Goal: Contribute content: Contribute content

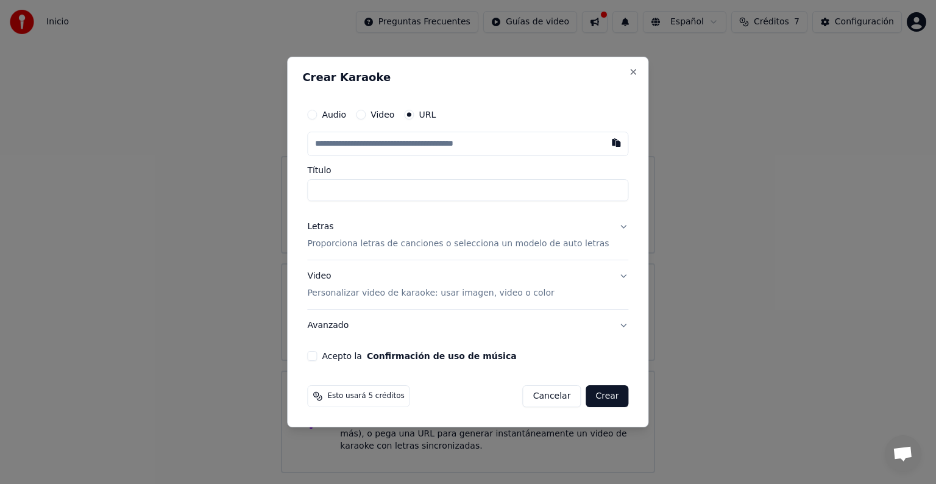
click at [317, 115] on button "Audio" at bounding box center [312, 115] width 10 height 10
click at [366, 146] on div "Seleccionar archivo" at bounding box center [359, 144] width 103 height 22
click at [340, 187] on input "Título" at bounding box center [467, 190] width 321 height 22
type input "**********"
click at [346, 243] on p "Proporciona letras de canciones o selecciona un modelo de auto letras" at bounding box center [458, 243] width 302 height 12
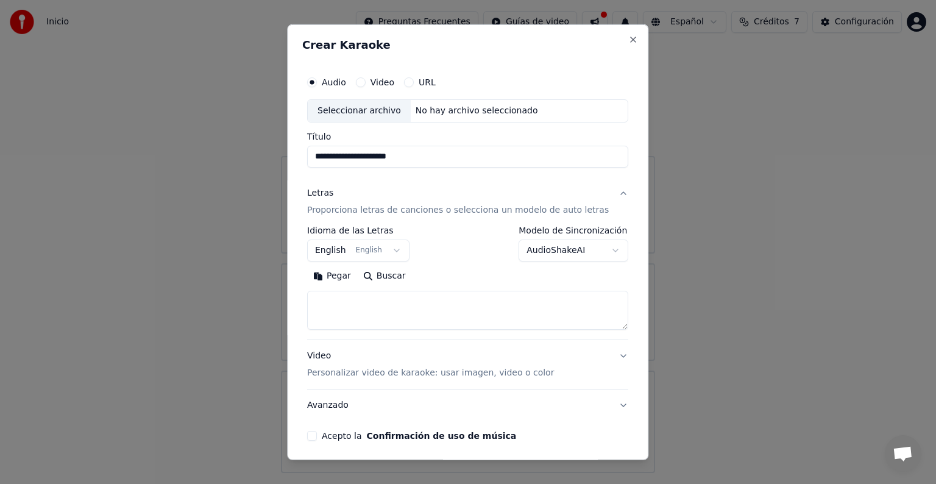
click at [335, 299] on textarea at bounding box center [467, 310] width 321 height 39
paste textarea "**********"
click at [414, 301] on textarea at bounding box center [453, 310] width 292 height 39
drag, startPoint x: 416, startPoint y: 157, endPoint x: 324, endPoint y: 158, distance: 91.4
click at [324, 158] on input "**********" at bounding box center [467, 157] width 321 height 22
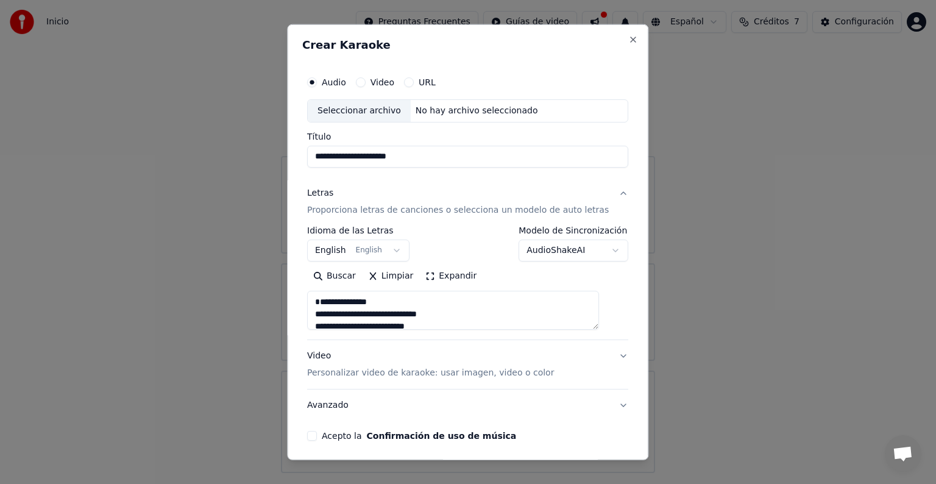
click at [334, 301] on textarea at bounding box center [453, 310] width 292 height 39
drag, startPoint x: 385, startPoint y: 315, endPoint x: 322, endPoint y: 314, distance: 63.4
click at [322, 314] on textarea at bounding box center [453, 310] width 292 height 39
drag, startPoint x: 383, startPoint y: 299, endPoint x: 339, endPoint y: 297, distance: 43.9
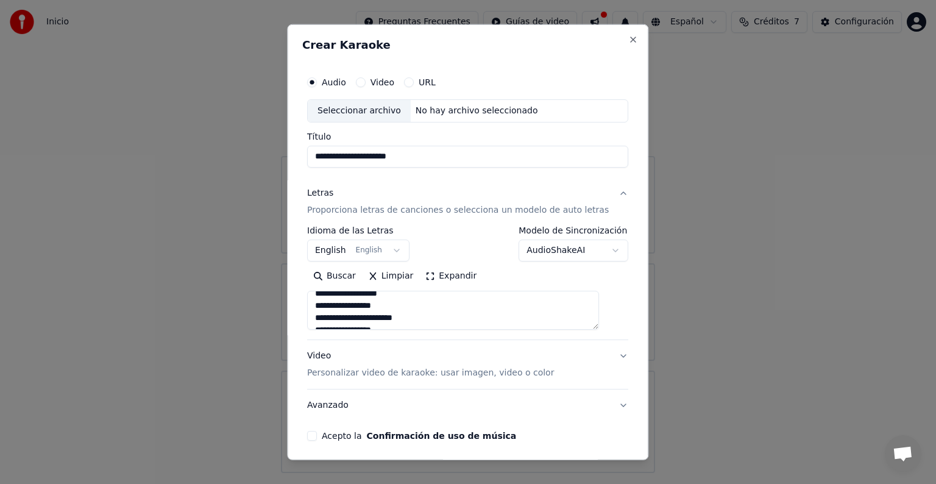
click at [339, 297] on textarea at bounding box center [453, 310] width 292 height 39
click at [324, 301] on textarea at bounding box center [453, 310] width 292 height 39
type textarea "**********"
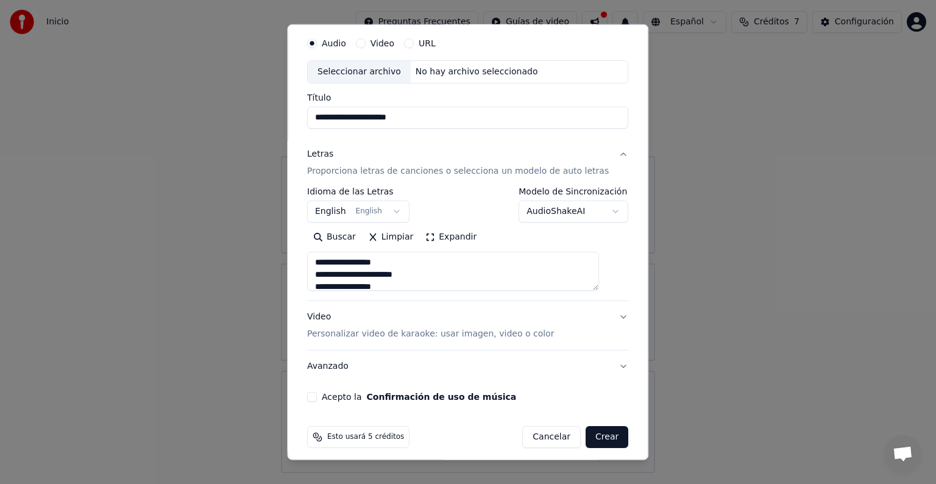
scroll to position [46, 0]
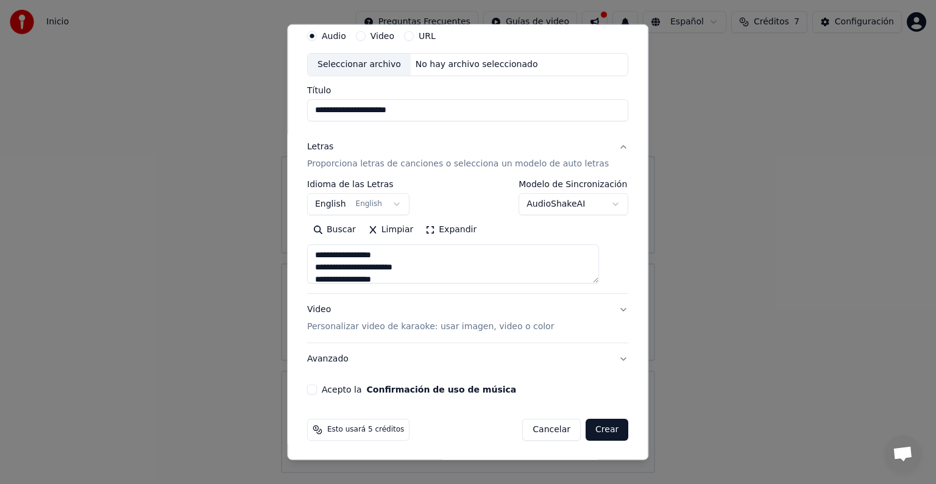
click at [317, 390] on button "Acepto la Confirmación de uso de música" at bounding box center [312, 390] width 10 height 10
click at [589, 427] on button "Crear" at bounding box center [607, 430] width 43 height 22
select select "**"
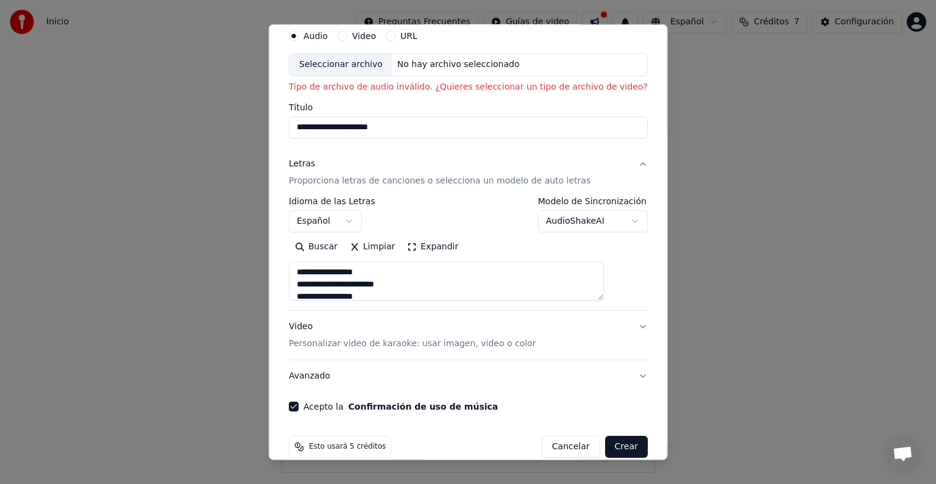
scroll to position [0, 0]
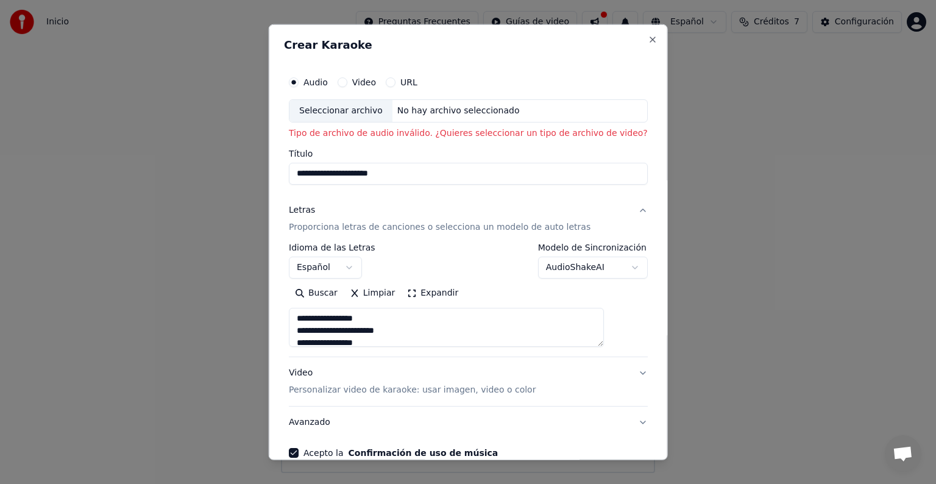
click at [362, 112] on div "Seleccionar archivo" at bounding box center [341, 111] width 103 height 22
click at [346, 110] on div "Seleccionar archivo" at bounding box center [341, 111] width 103 height 22
type input "**********"
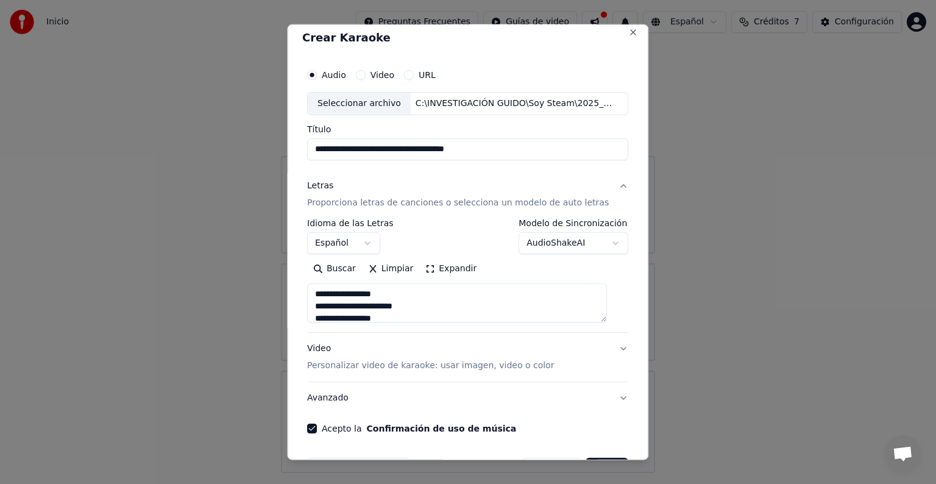
scroll to position [7, 0]
click at [320, 296] on textarea at bounding box center [457, 303] width 300 height 39
click at [320, 316] on textarea at bounding box center [457, 303] width 300 height 39
type textarea "**********"
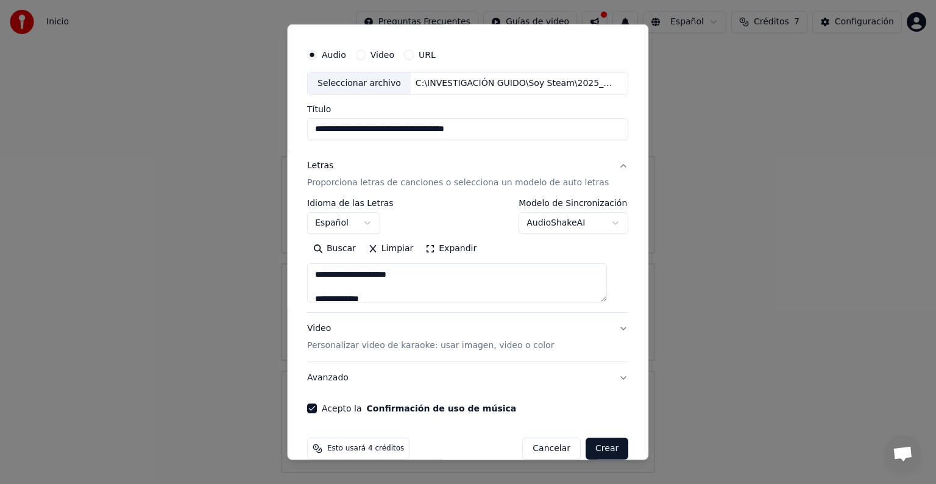
scroll to position [46, 0]
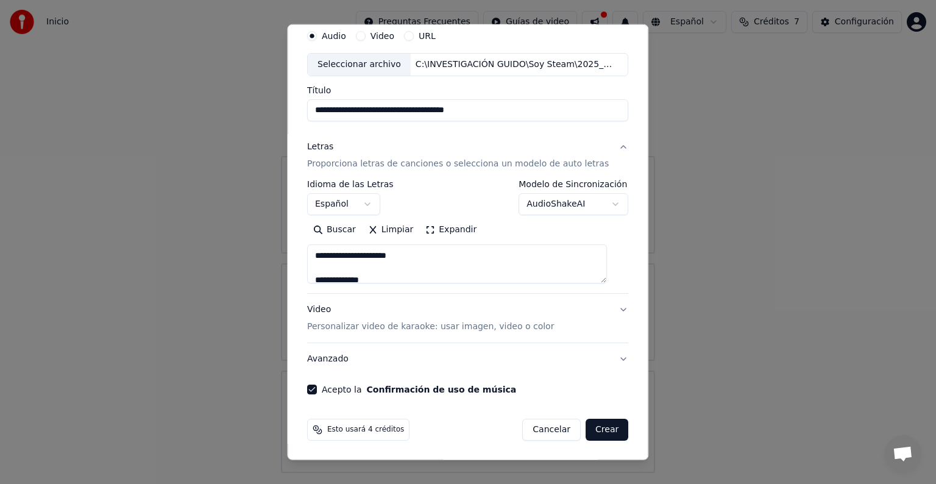
click at [606, 308] on button "Video Personalizar video de karaoke: usar imagen, video o color" at bounding box center [467, 318] width 321 height 49
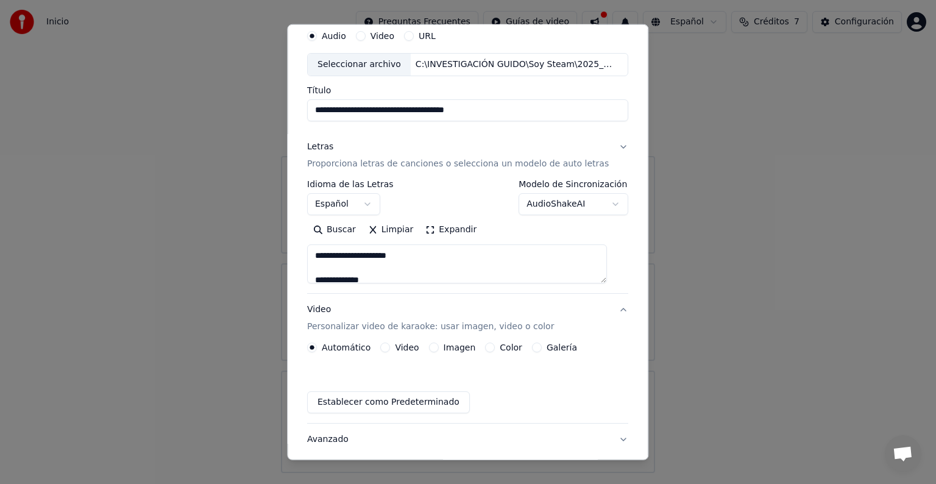
scroll to position [13, 0]
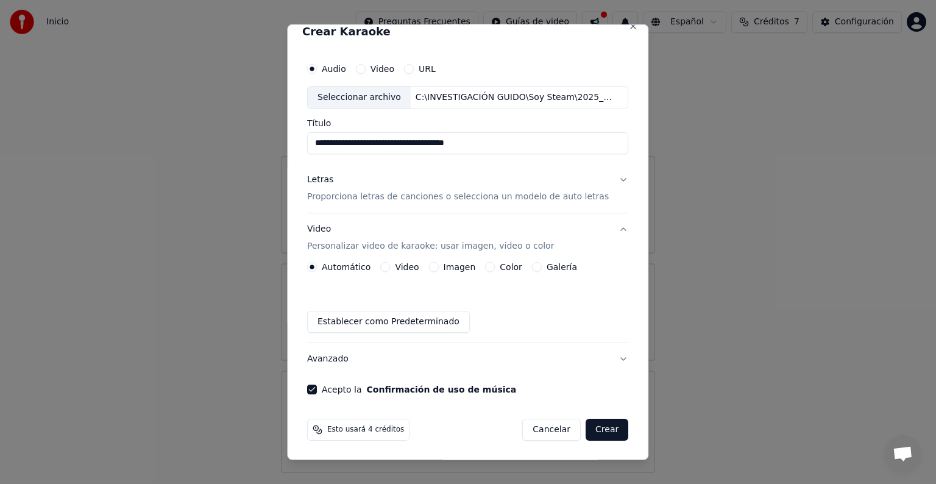
click at [388, 266] on button "Video" at bounding box center [386, 267] width 10 height 10
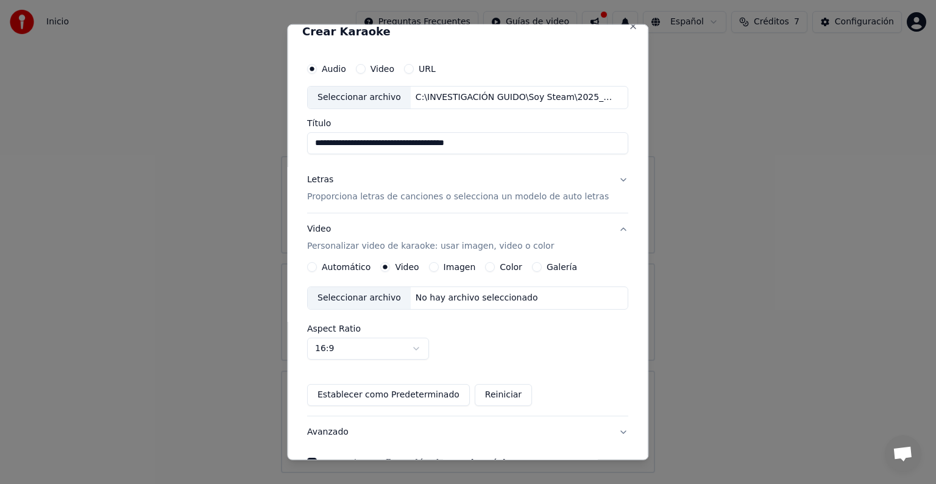
click at [314, 265] on button "Automático" at bounding box center [312, 267] width 10 height 10
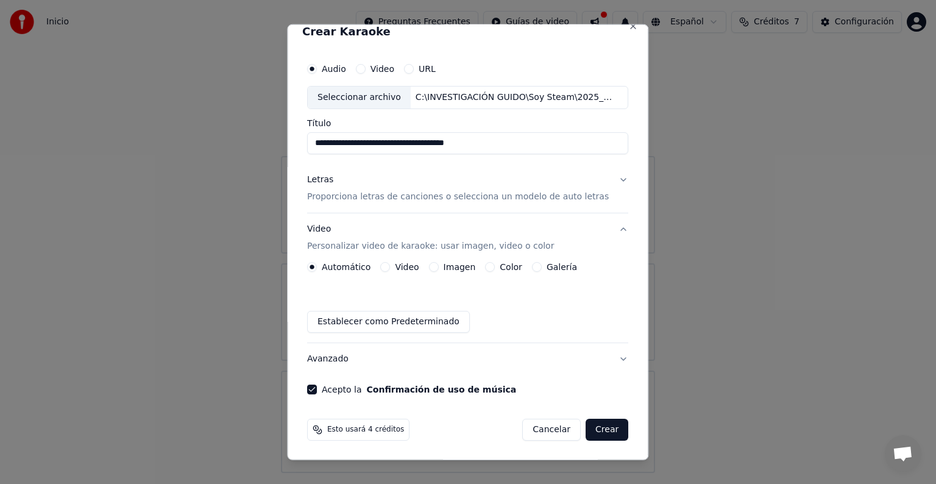
click at [596, 425] on button "Crear" at bounding box center [607, 430] width 43 height 22
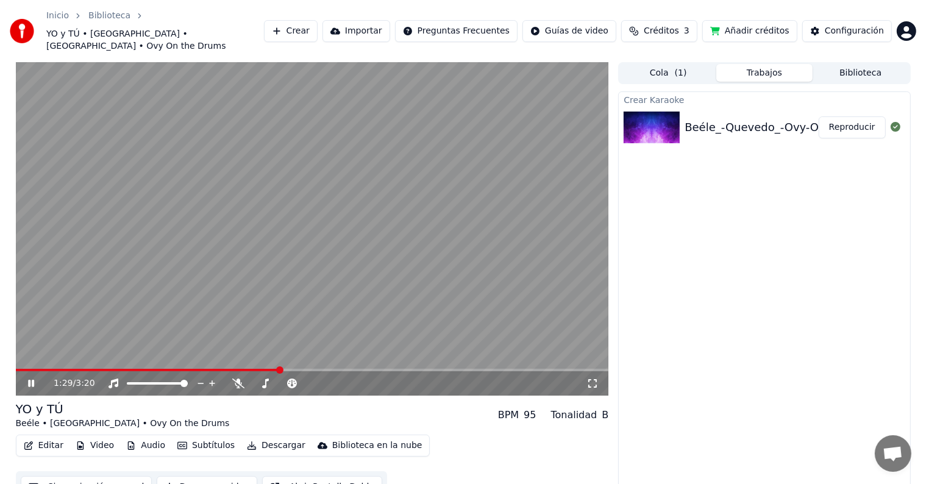
click at [307, 227] on video at bounding box center [312, 228] width 593 height 333
click at [318, 23] on button "Crear" at bounding box center [291, 31] width 54 height 22
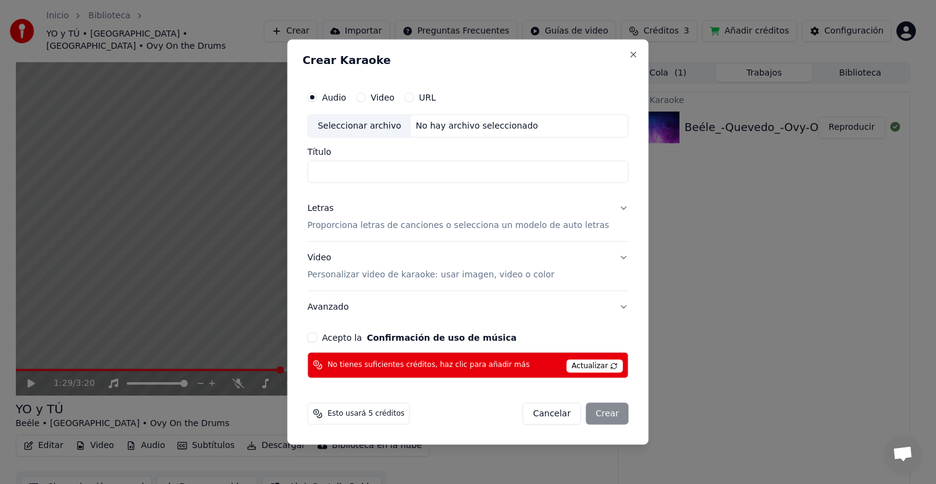
click at [356, 126] on div "Seleccionar archivo" at bounding box center [359, 126] width 103 height 22
type input "**********"
click at [588, 363] on span "Actualizar" at bounding box center [594, 365] width 57 height 13
click at [389, 224] on p "Proporciona letras de canciones o selecciona un modelo de auto letras" at bounding box center [458, 225] width 302 height 12
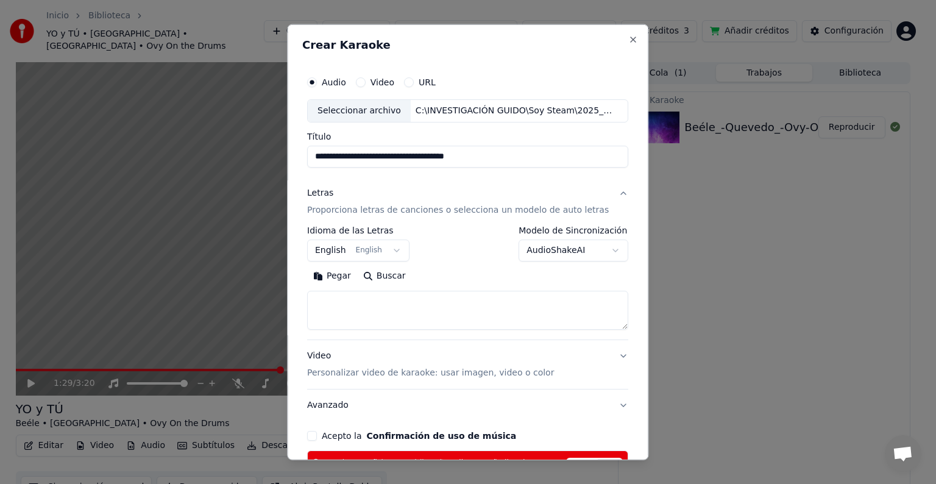
click at [334, 275] on button "Pegar" at bounding box center [332, 276] width 50 height 20
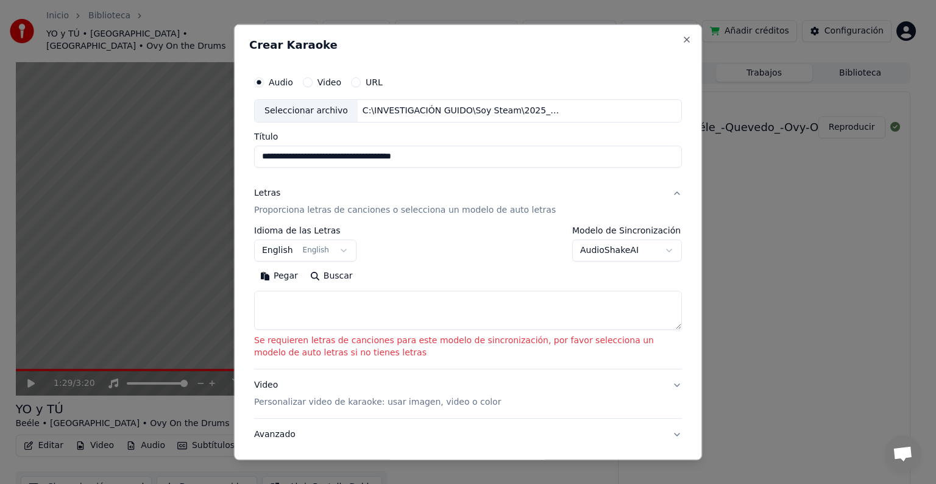
click at [292, 306] on textarea at bounding box center [468, 310] width 428 height 39
click at [276, 299] on textarea at bounding box center [468, 310] width 428 height 39
paste textarea "**********"
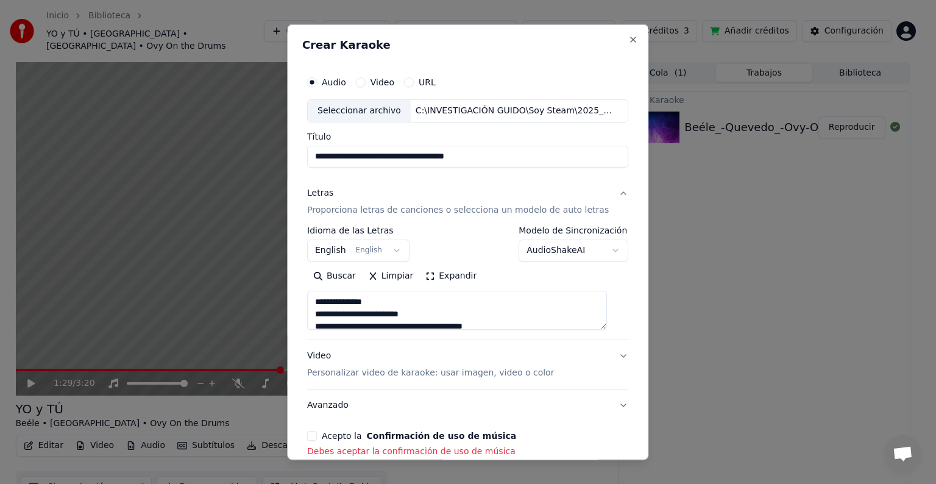
click at [383, 300] on textarea at bounding box center [457, 310] width 300 height 39
click at [357, 324] on textarea at bounding box center [457, 310] width 300 height 39
click at [443, 319] on textarea at bounding box center [457, 310] width 300 height 39
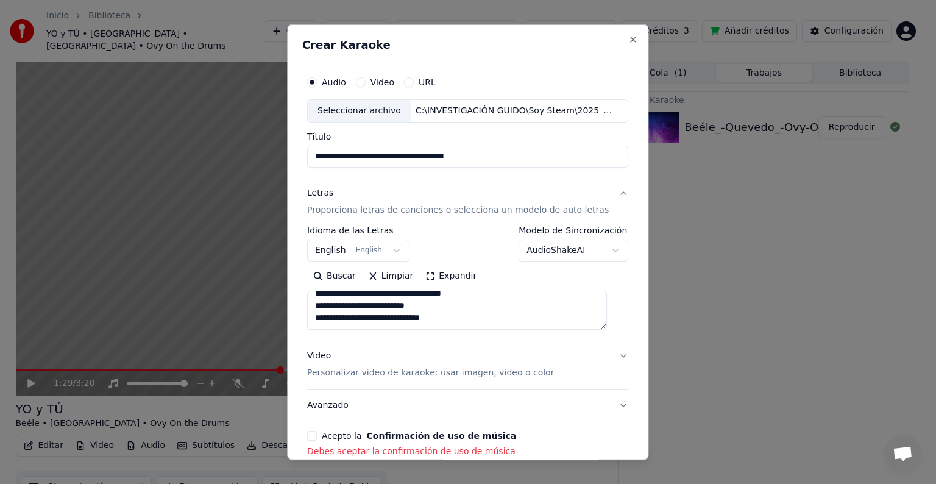
scroll to position [1038, 0]
type textarea "**********"
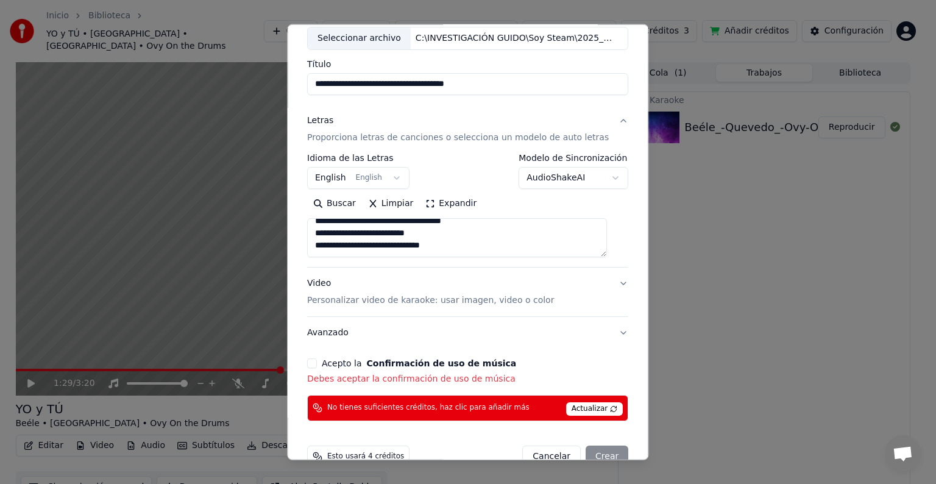
scroll to position [76, 0]
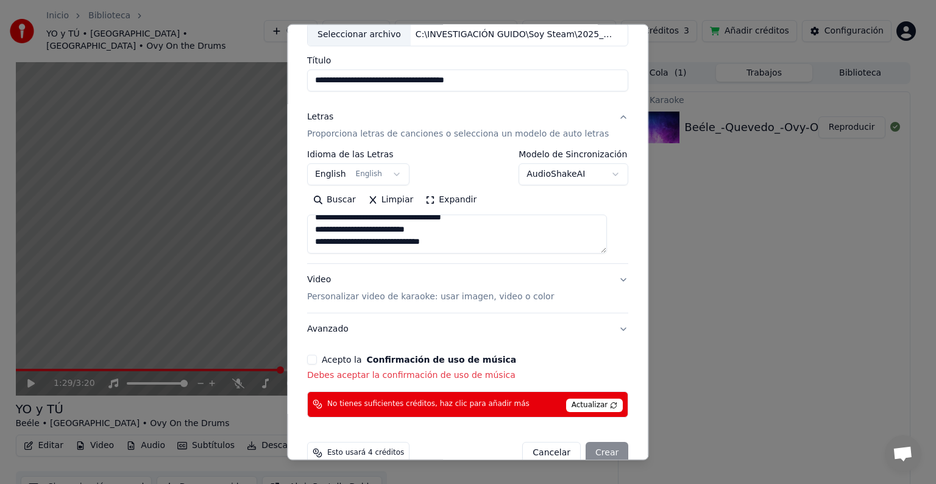
click at [317, 359] on button "Acepto la Confirmación de uso de música" at bounding box center [312, 360] width 10 height 10
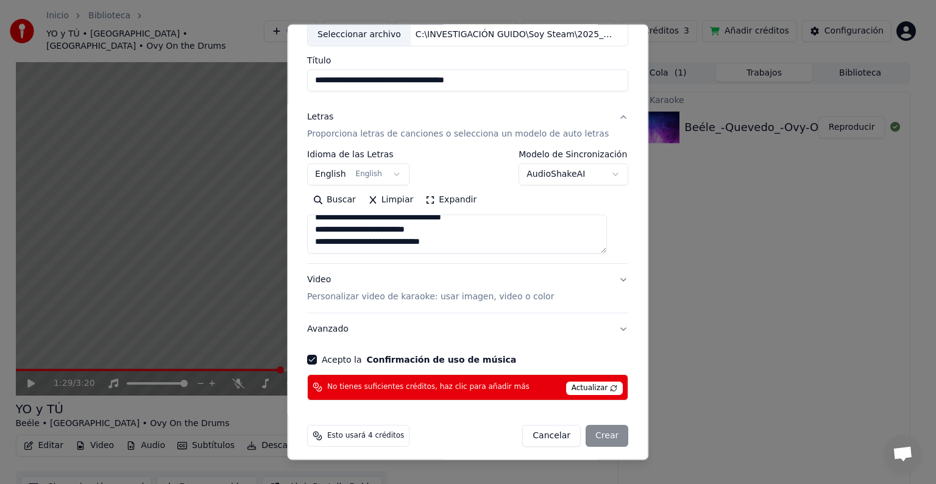
click at [592, 432] on div "Cancelar Crear" at bounding box center [576, 436] width 106 height 22
click at [590, 386] on span "Actualizar" at bounding box center [594, 388] width 57 height 13
click at [597, 386] on span "Actualizar" at bounding box center [594, 388] width 57 height 13
click at [593, 440] on div "Cancelar Crear" at bounding box center [576, 436] width 106 height 22
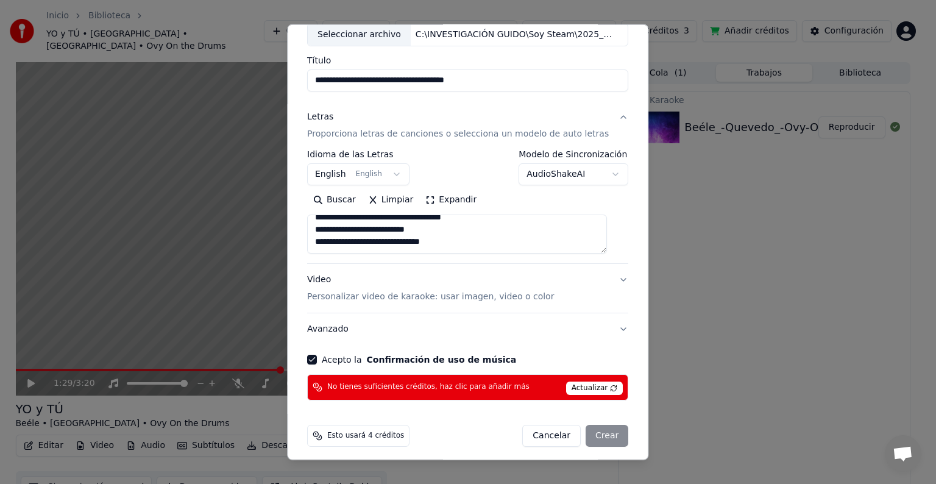
click at [595, 434] on div "Cancelar Crear" at bounding box center [576, 436] width 106 height 22
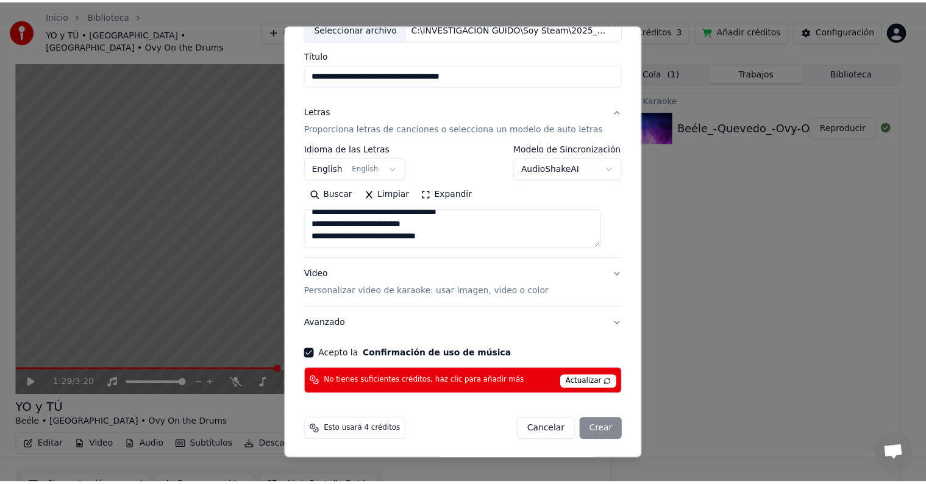
scroll to position [0, 0]
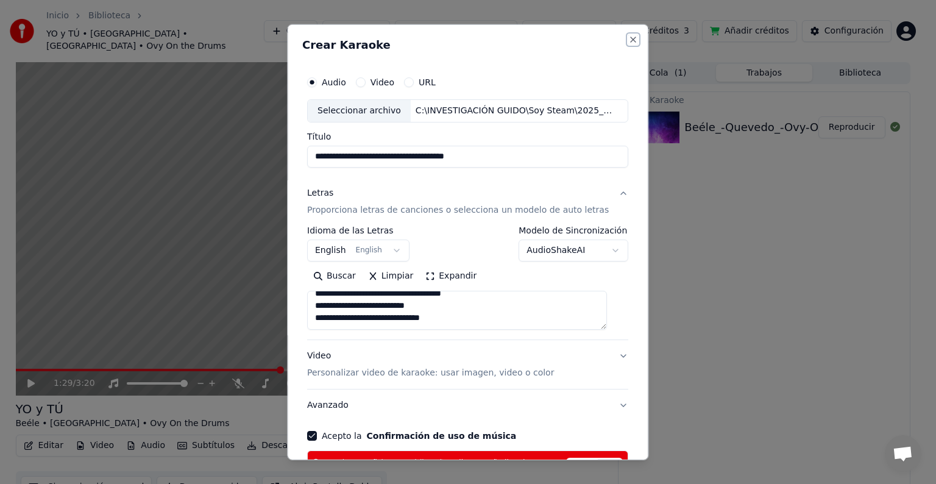
click at [629, 39] on button "Close" at bounding box center [634, 40] width 10 height 10
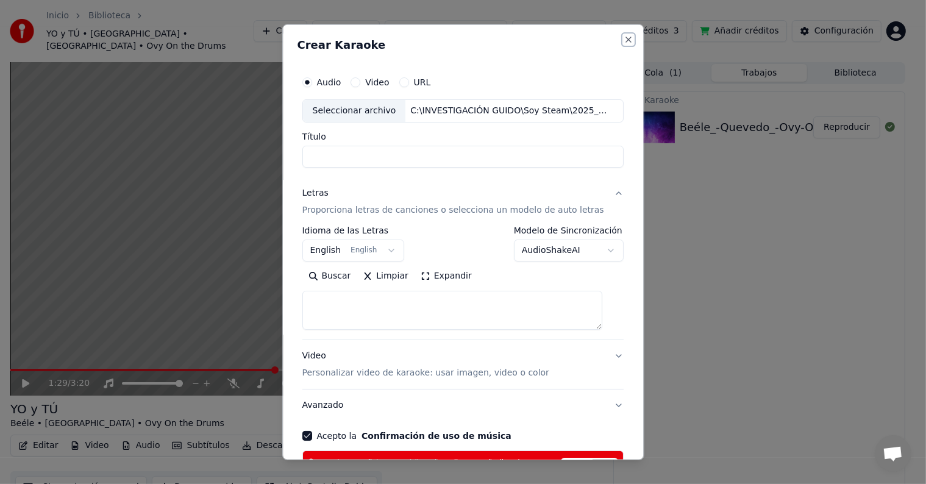
select select
